Goal: Book appointment/travel/reservation

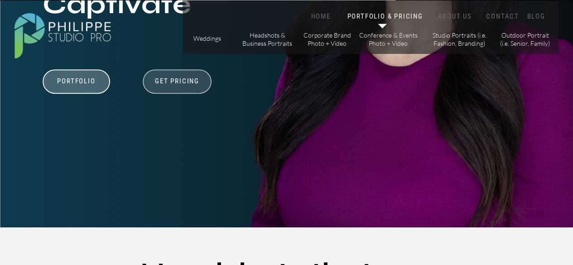
click at [174, 88] on div at bounding box center [177, 81] width 69 height 24
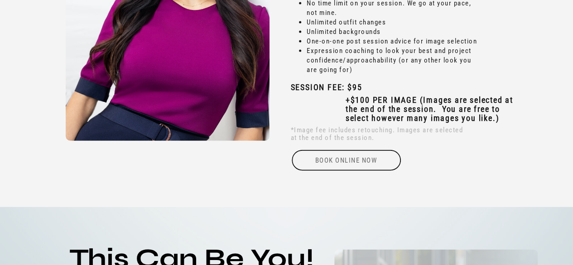
scroll to position [2720, 0]
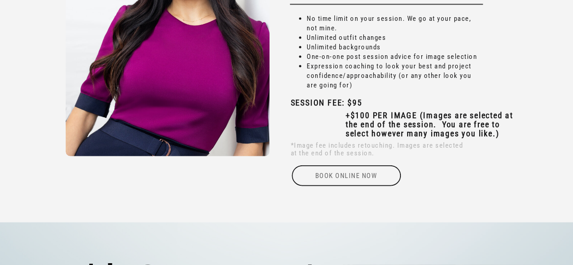
click at [341, 181] on div "Book online Now" at bounding box center [346, 175] width 111 height 21
